Goal: Task Accomplishment & Management: Use online tool/utility

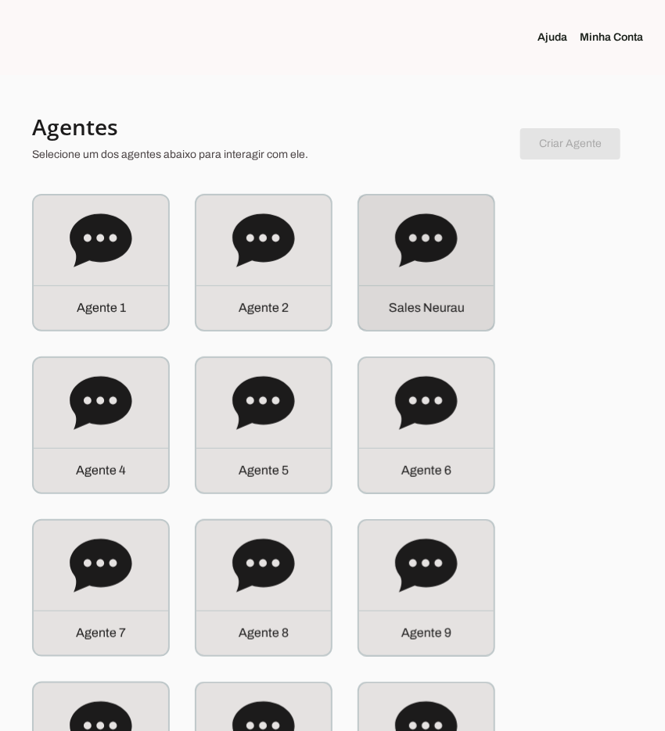
click at [416, 263] on icon at bounding box center [426, 241] width 63 height 63
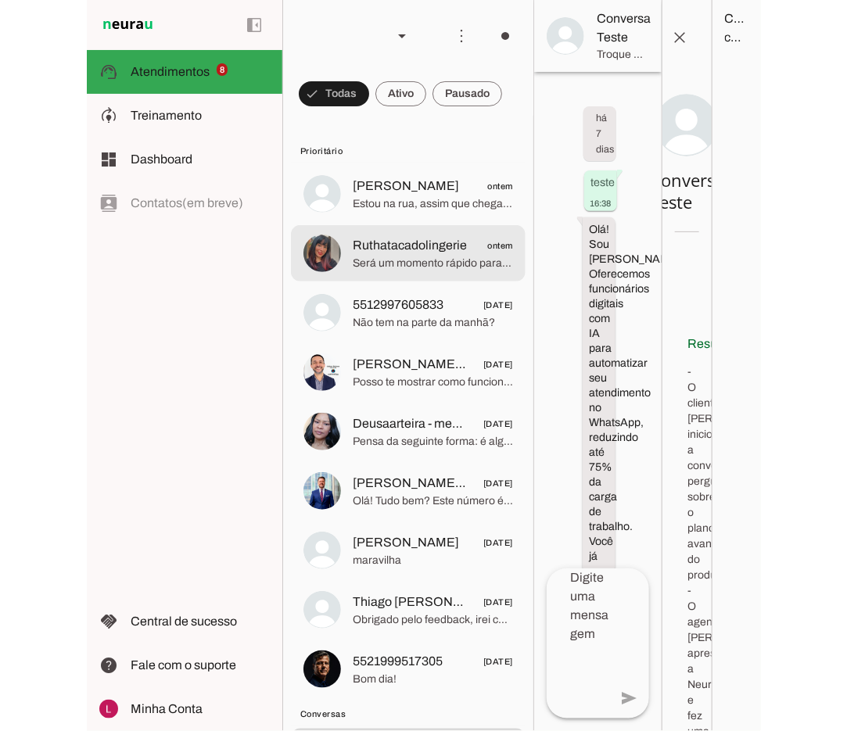
scroll to position [138, 0]
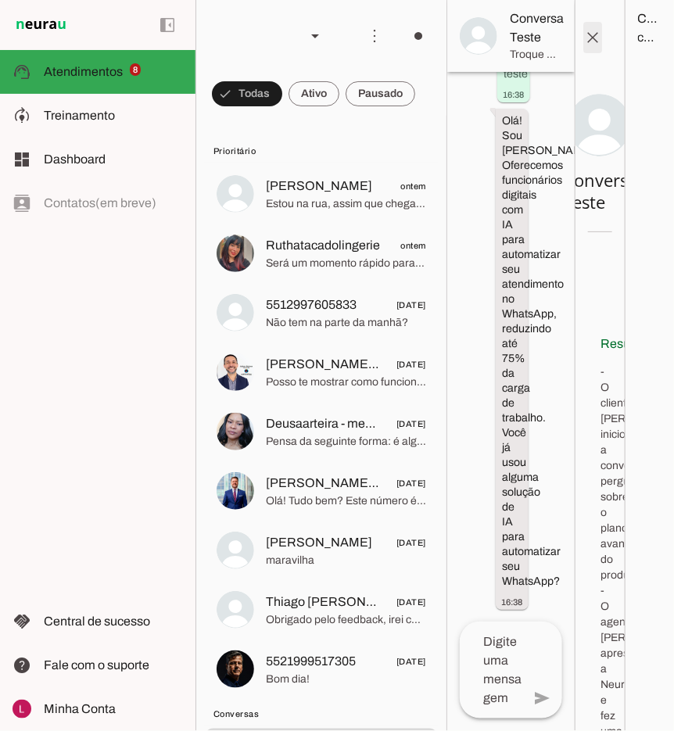
click at [593, 36] on span at bounding box center [593, 38] width 38 height 38
click at [598, 35] on span at bounding box center [593, 38] width 38 height 38
click at [598, 36] on span at bounding box center [593, 38] width 38 height 38
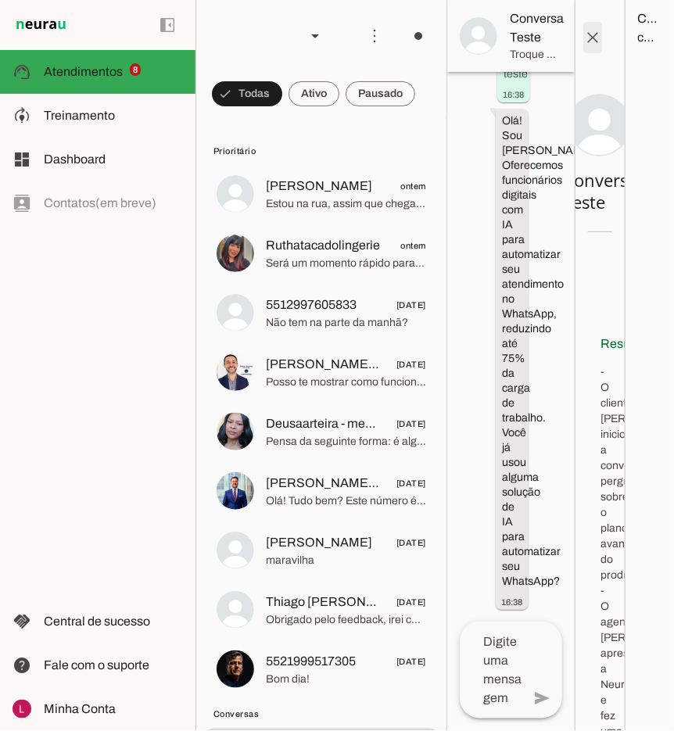
click at [599, 35] on span at bounding box center [593, 38] width 38 height 38
drag, startPoint x: 599, startPoint y: 35, endPoint x: 579, endPoint y: 44, distance: 22.1
click at [599, 34] on span at bounding box center [593, 38] width 38 height 38
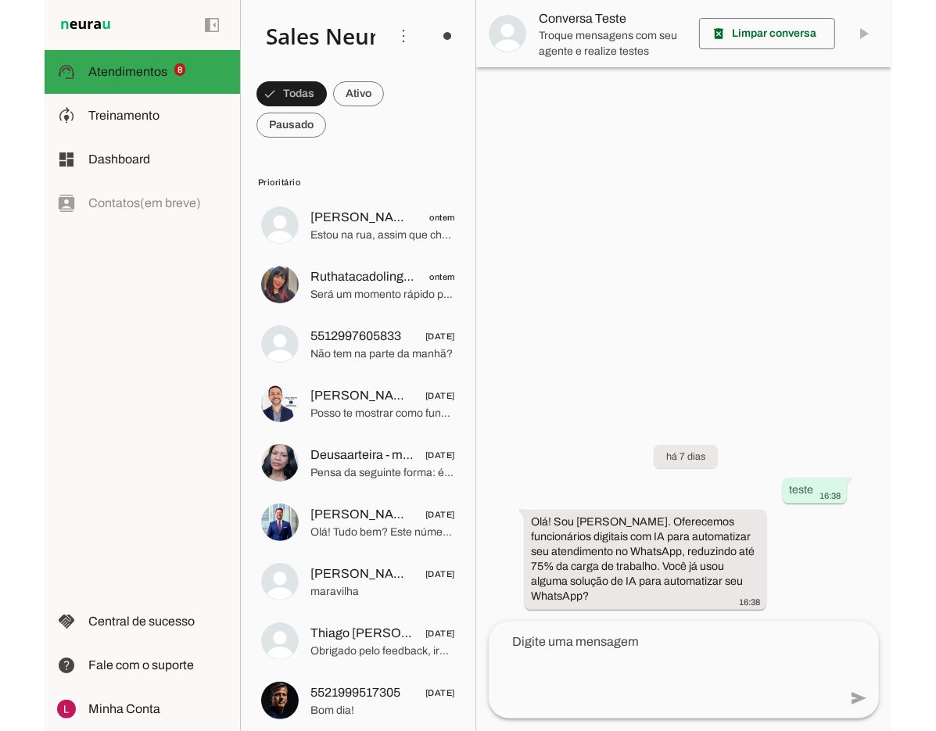
scroll to position [0, 0]
